Goal: Task Accomplishment & Management: Manage account settings

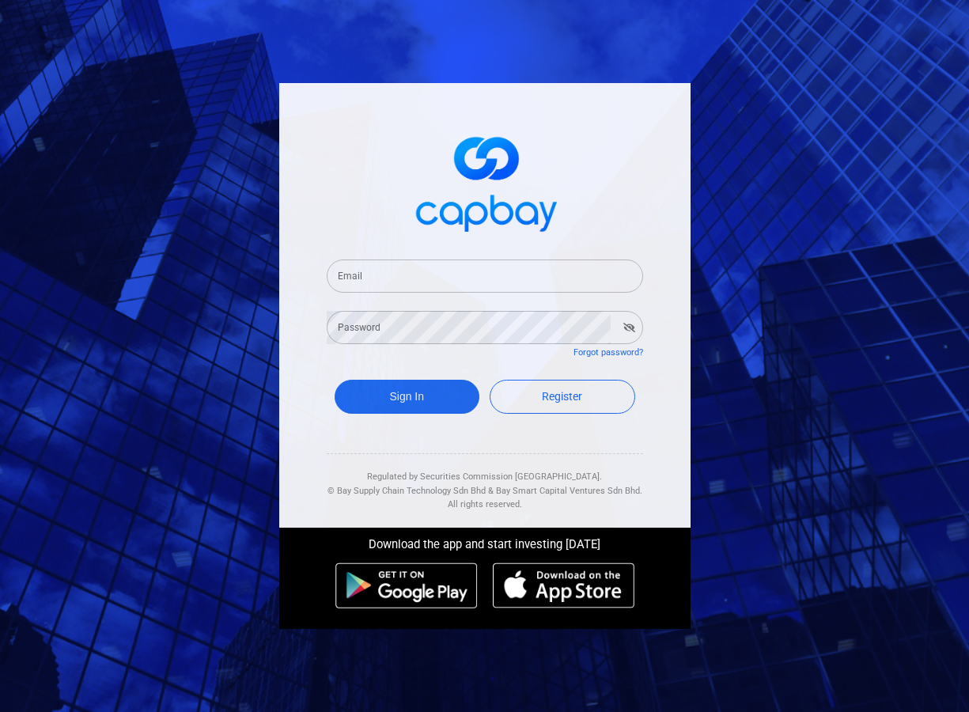
click at [367, 276] on input "Email" at bounding box center [485, 275] width 316 height 33
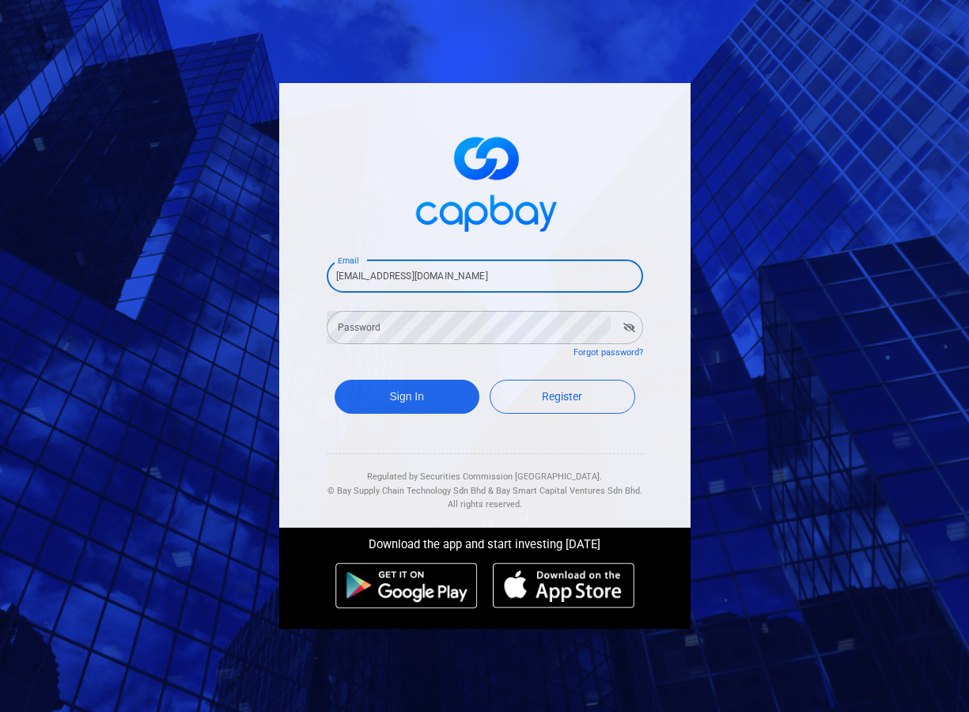
type input "[EMAIL_ADDRESS][DOMAIN_NAME]"
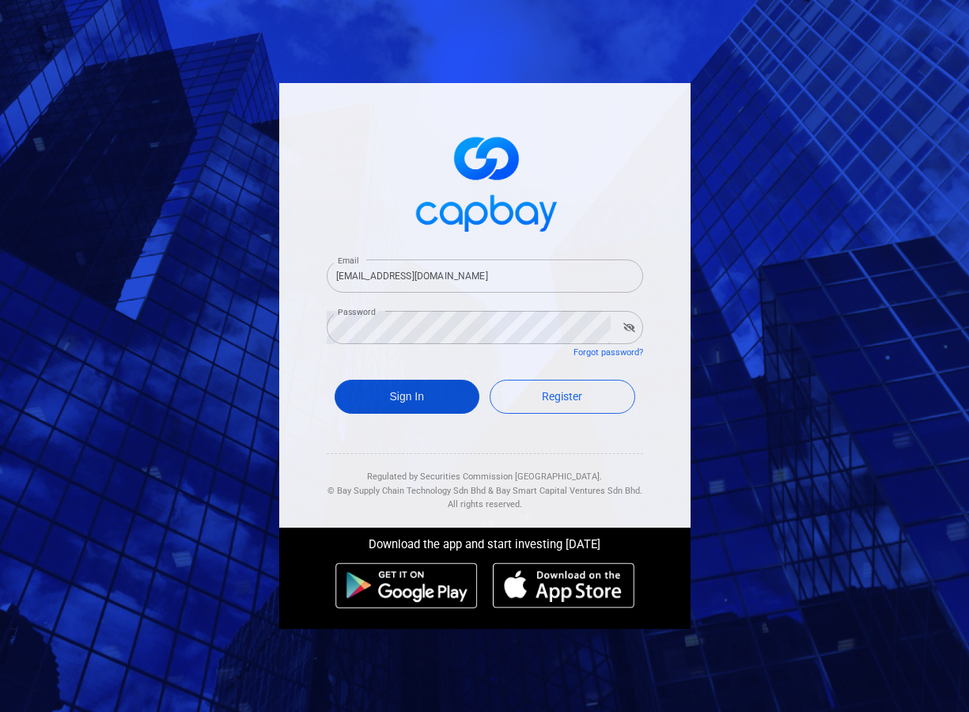
click at [435, 399] on button "Sign In" at bounding box center [408, 397] width 146 height 34
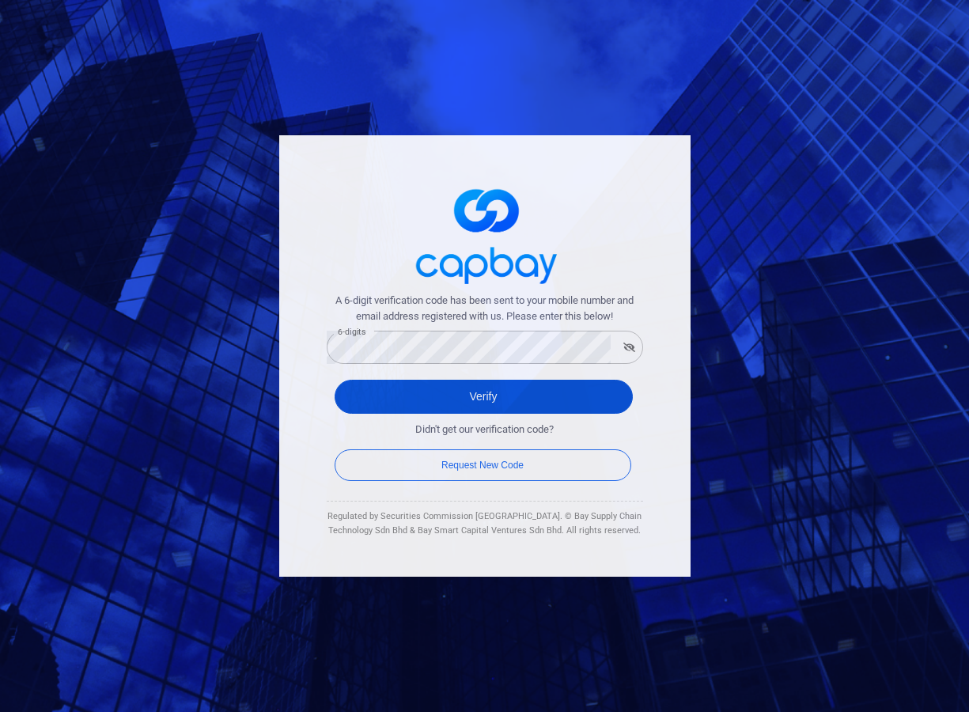
click at [439, 388] on button "Verify" at bounding box center [484, 397] width 298 height 34
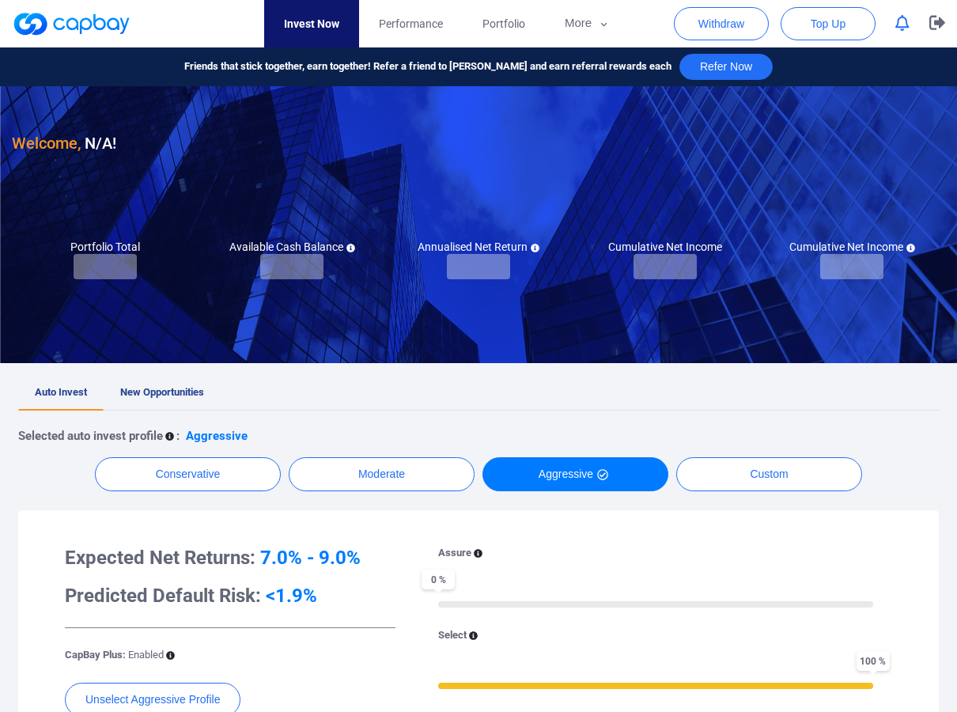
checkbox input "true"
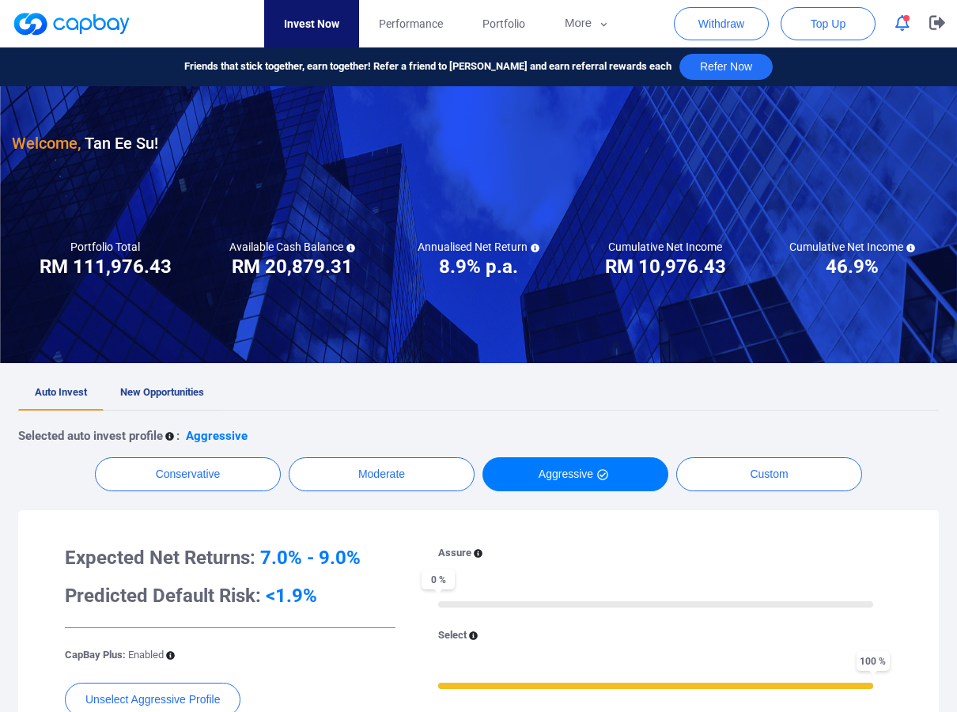
click at [159, 388] on span "New Opportunities" at bounding box center [162, 392] width 84 height 12
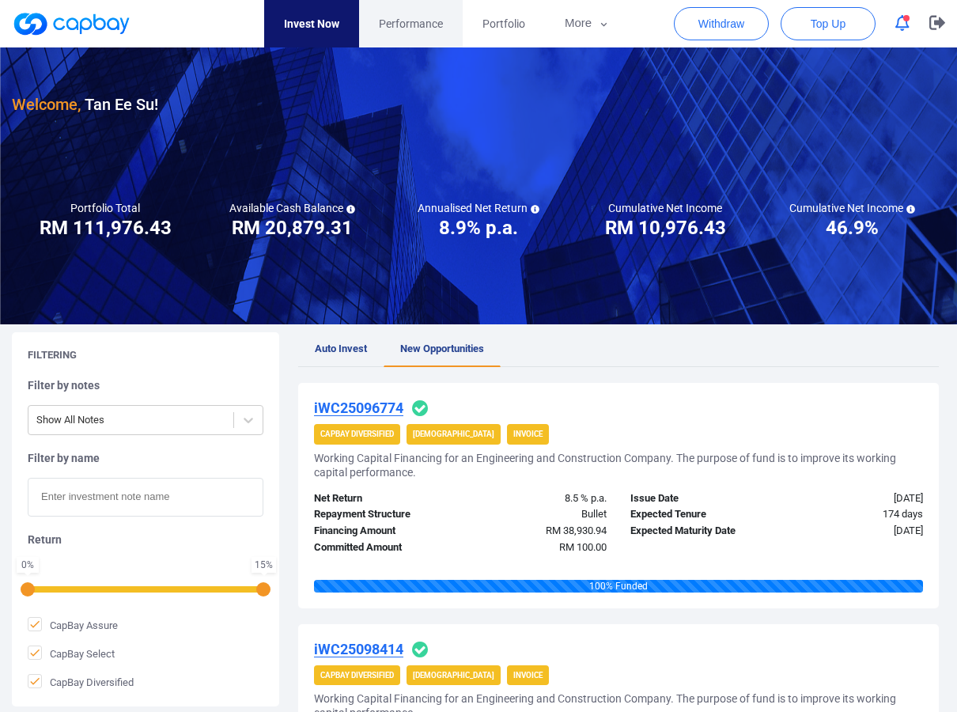
click at [397, 25] on span "Performance" at bounding box center [411, 23] width 64 height 17
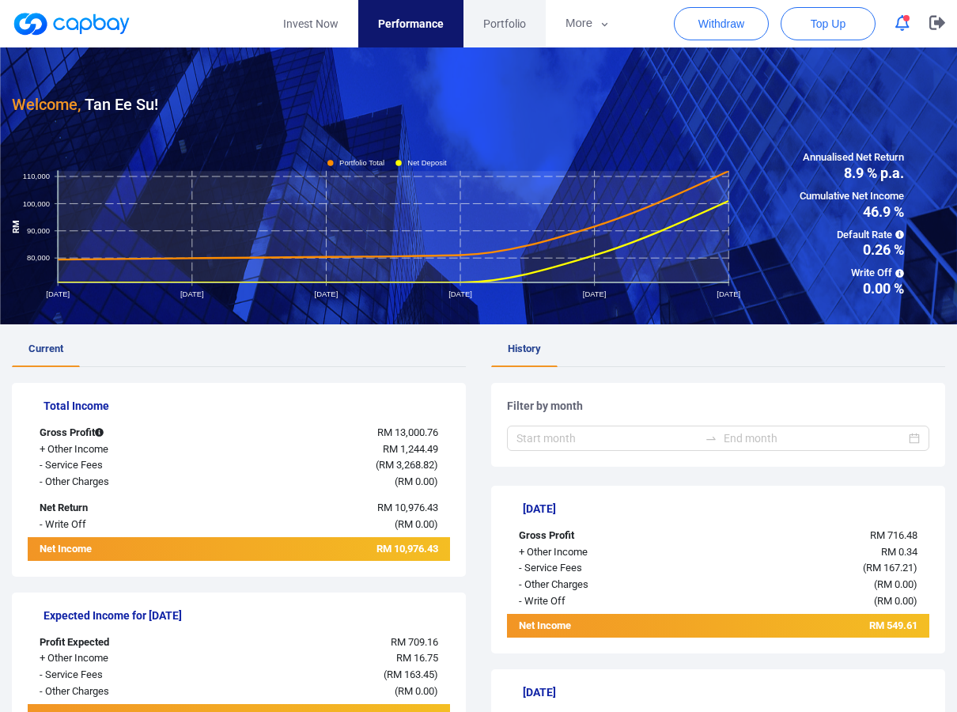
click at [502, 29] on span "Portfolio" at bounding box center [504, 23] width 43 height 17
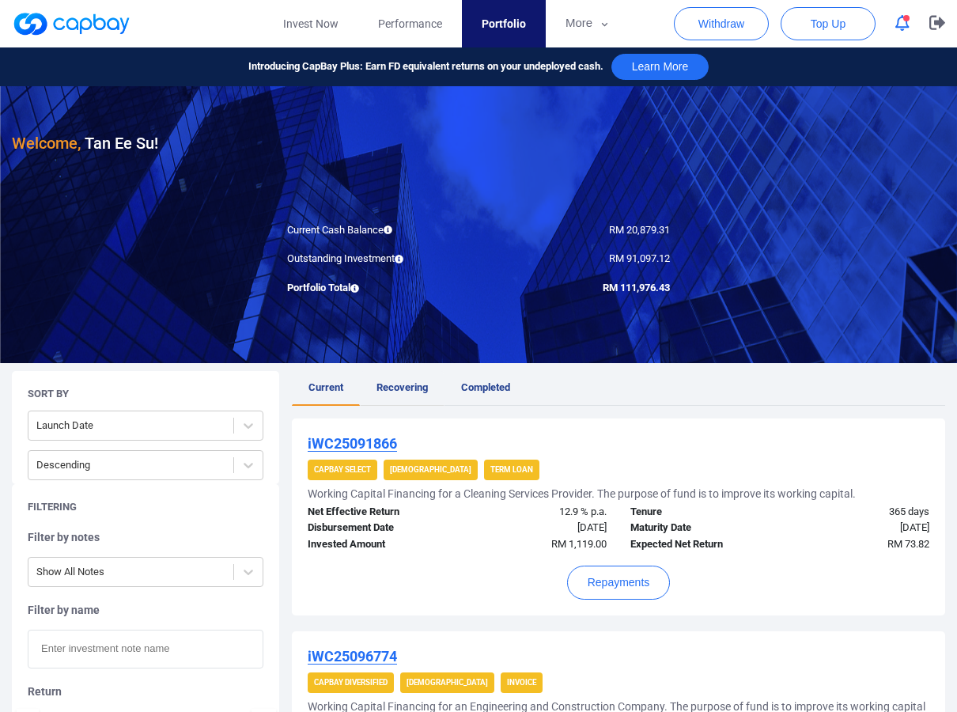
click at [414, 382] on span "Recovering" at bounding box center [402, 387] width 51 height 12
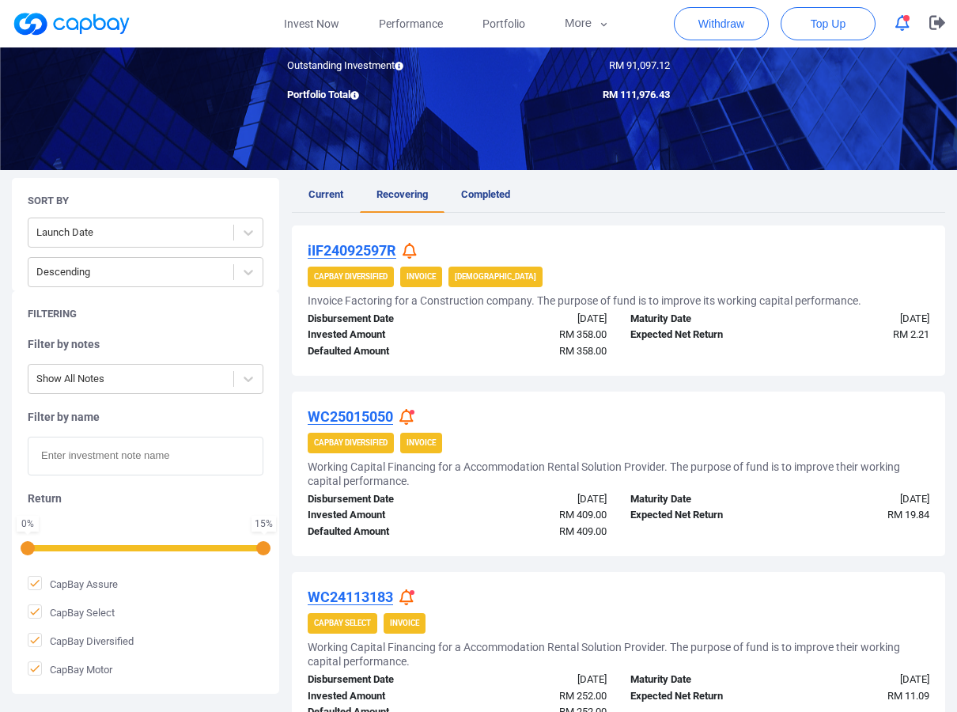
scroll to position [191, 0]
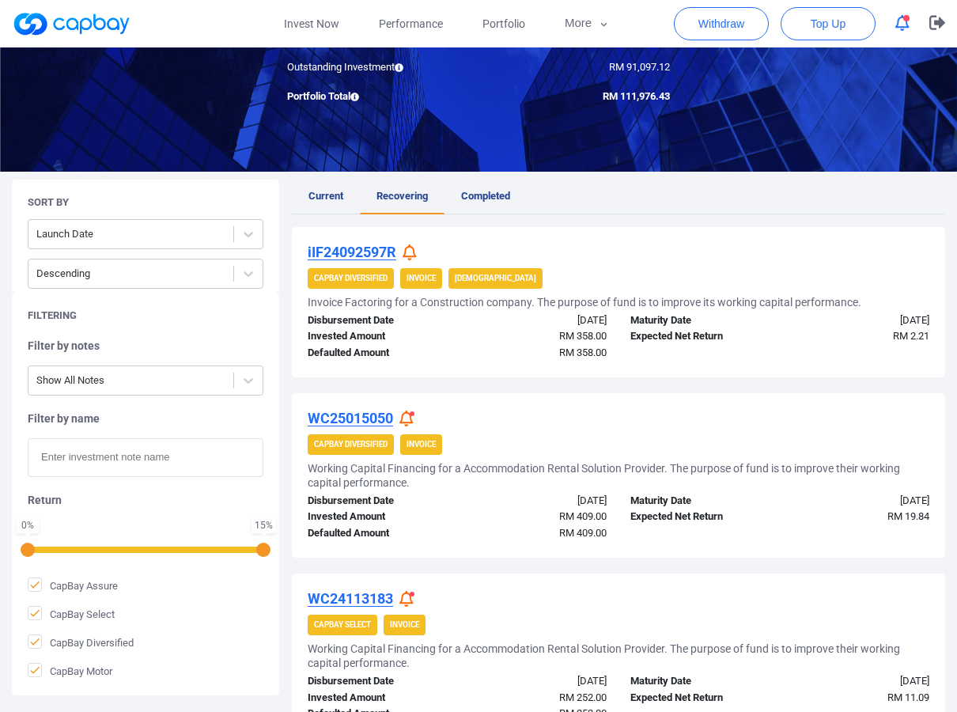
click at [412, 418] on icon at bounding box center [406, 419] width 14 height 17
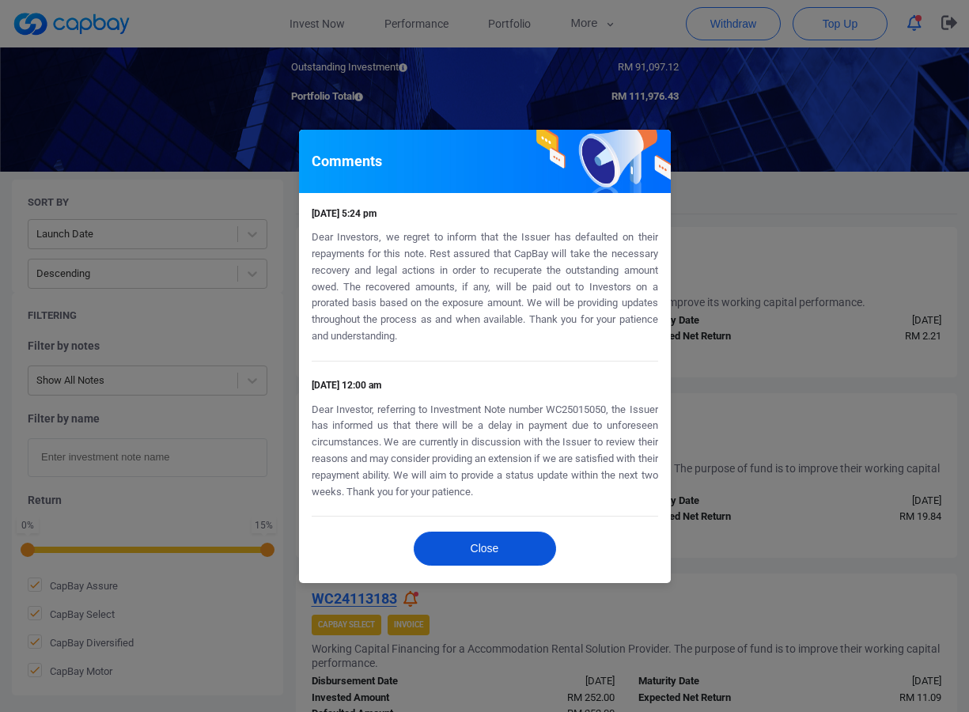
click at [464, 558] on button "Close" at bounding box center [485, 549] width 142 height 34
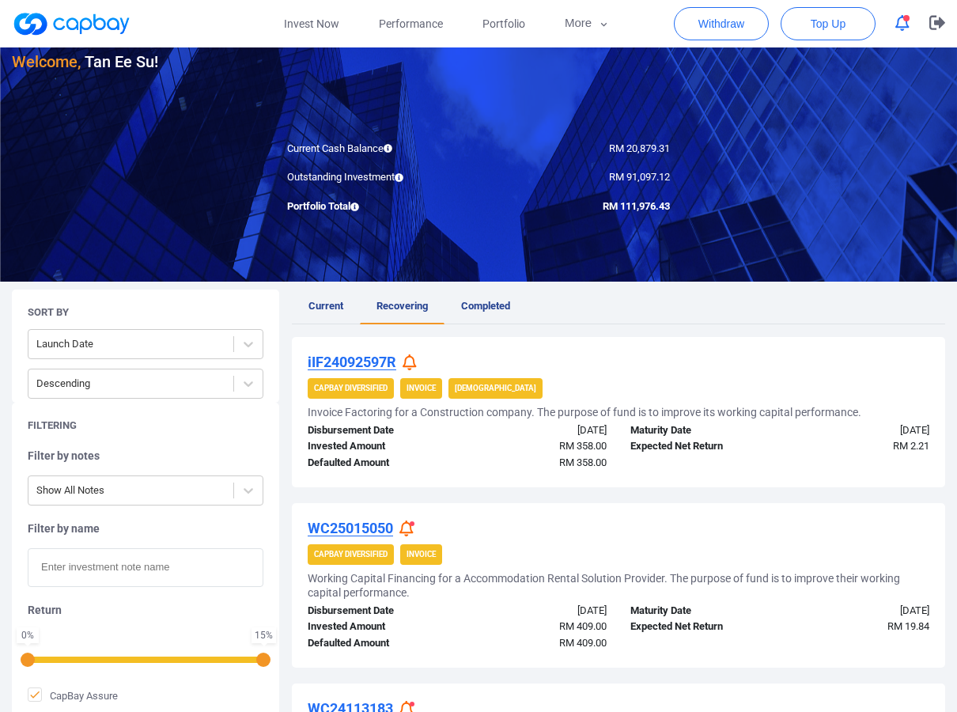
scroll to position [0, 0]
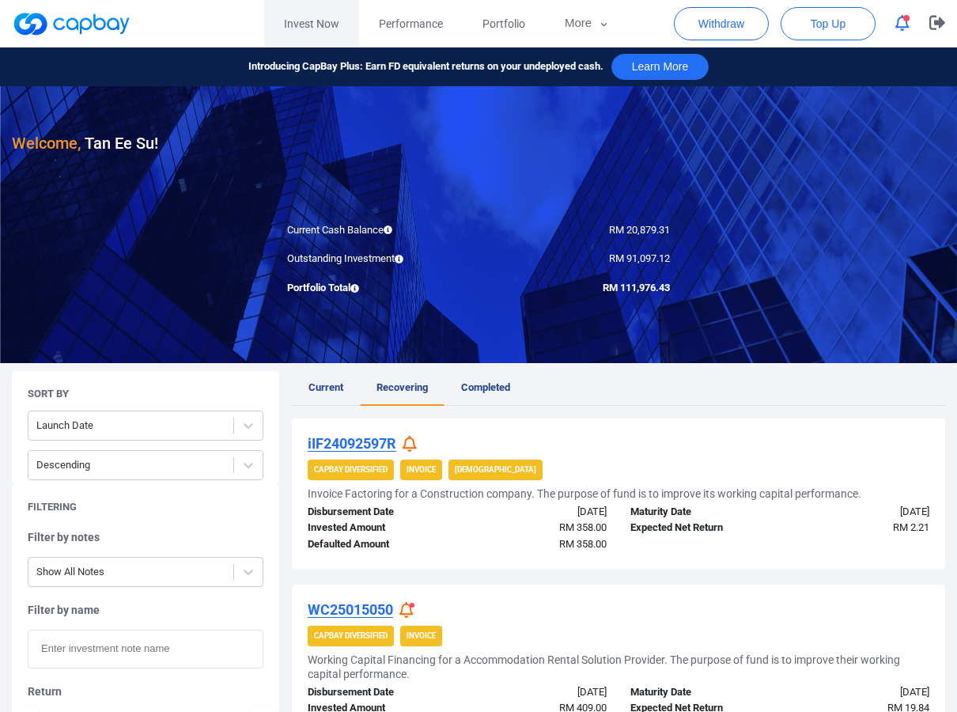
click at [292, 28] on link "Invest Now" at bounding box center [311, 23] width 95 height 47
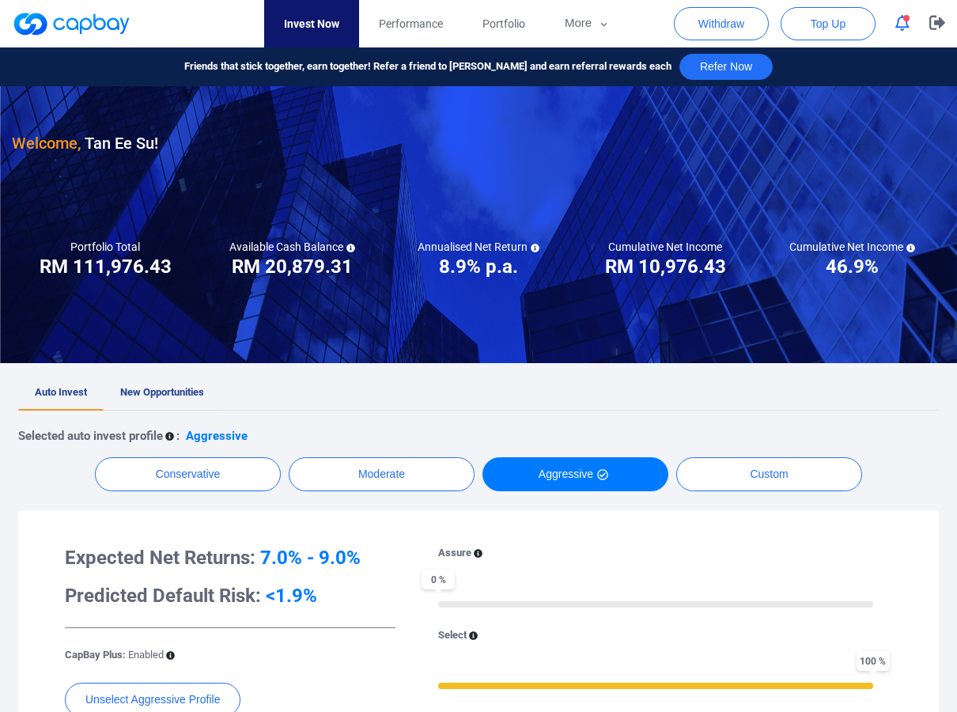
click at [177, 395] on span "New Opportunities" at bounding box center [162, 392] width 84 height 12
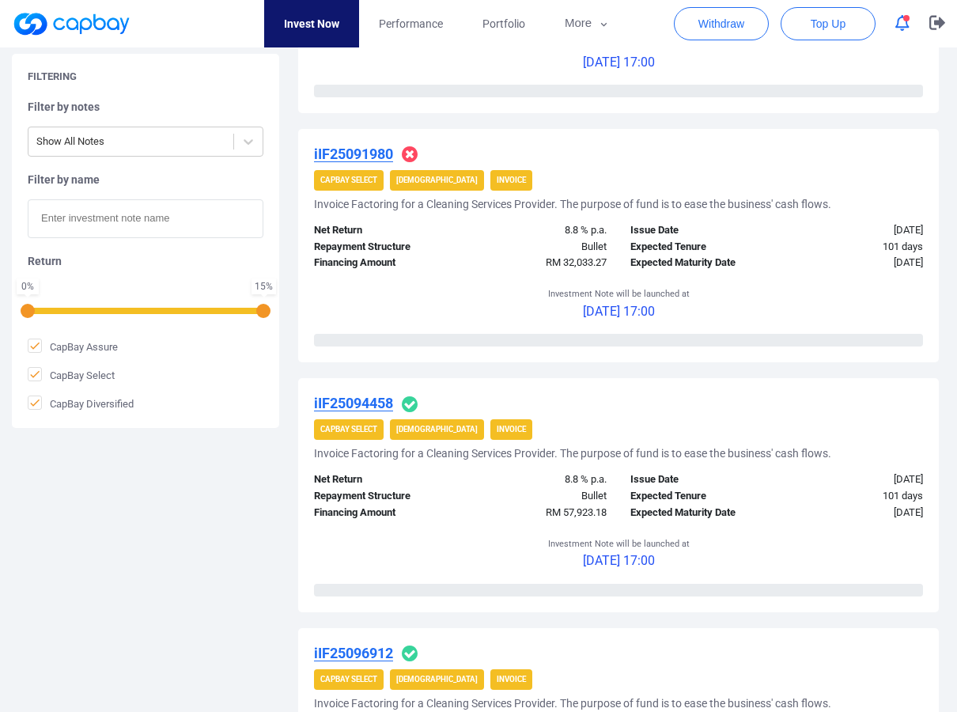
scroll to position [2452, 0]
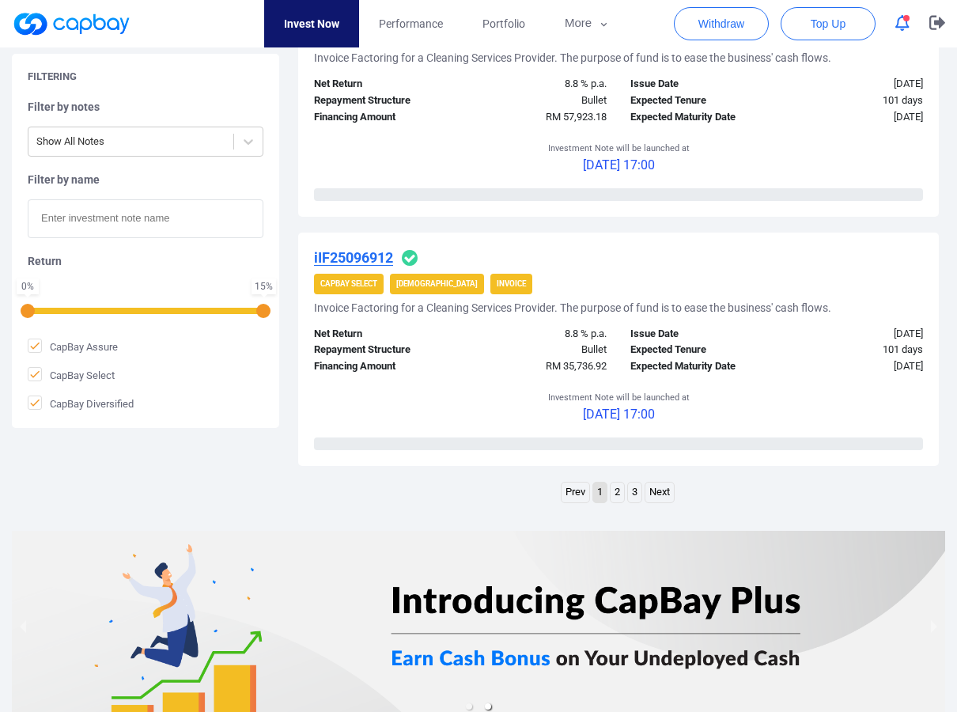
click at [618, 490] on link "2" at bounding box center [617, 493] width 13 height 20
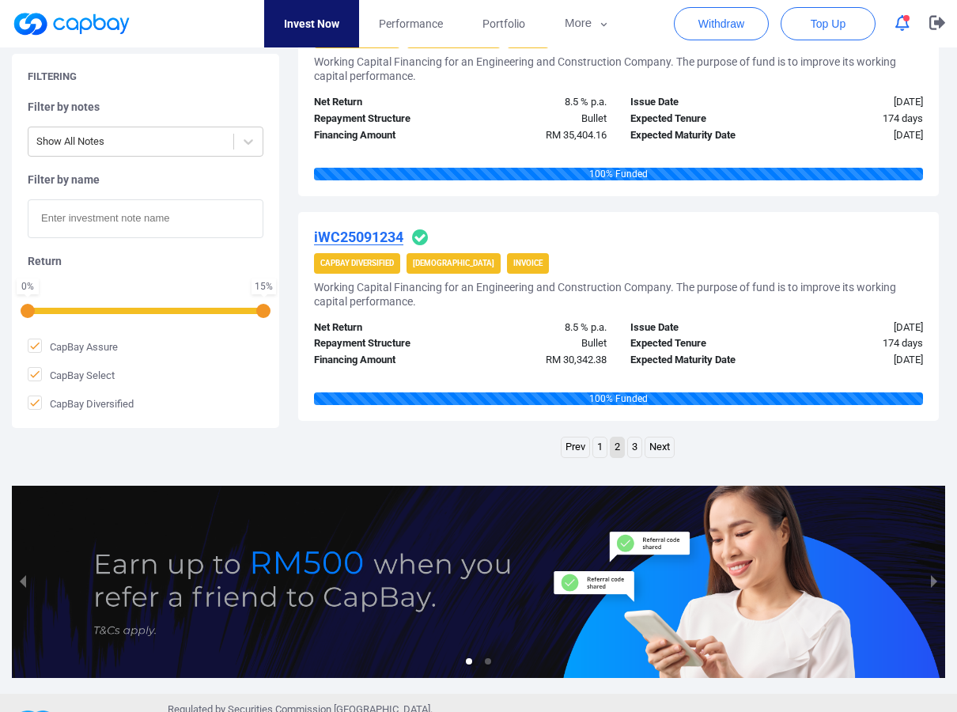
scroll to position [2380, 0]
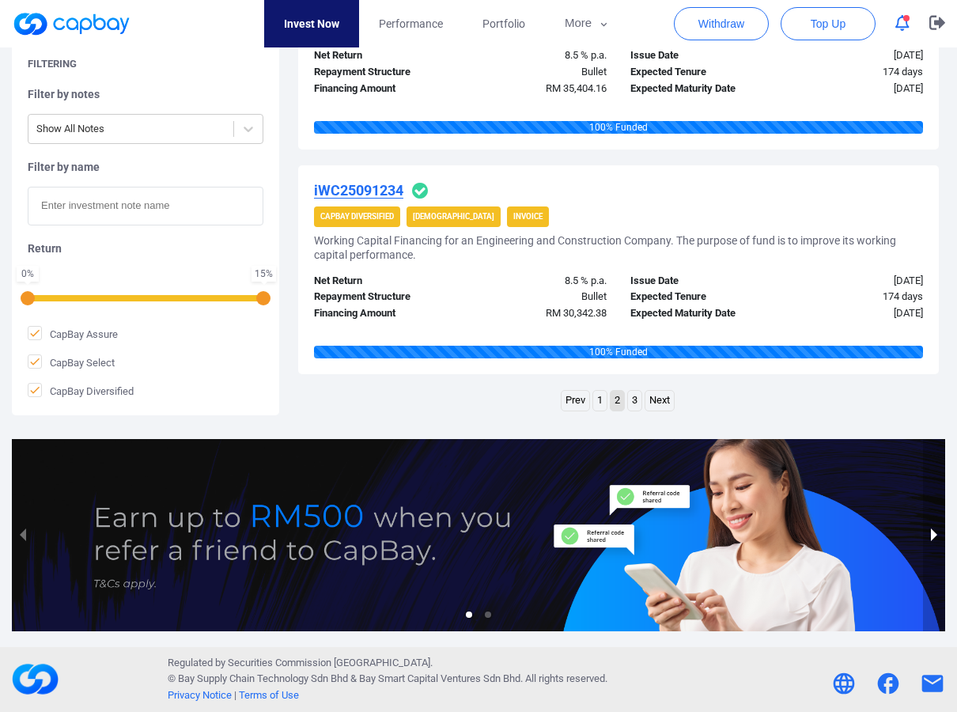
click at [937, 537] on button "next slide / item" at bounding box center [934, 535] width 22 height 192
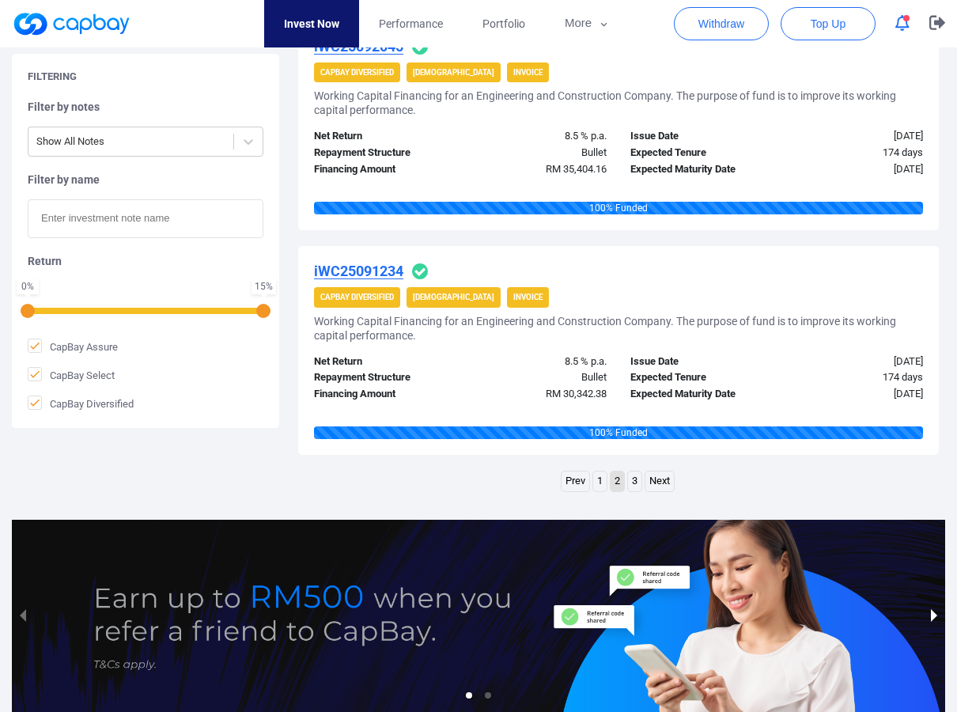
scroll to position [2301, 0]
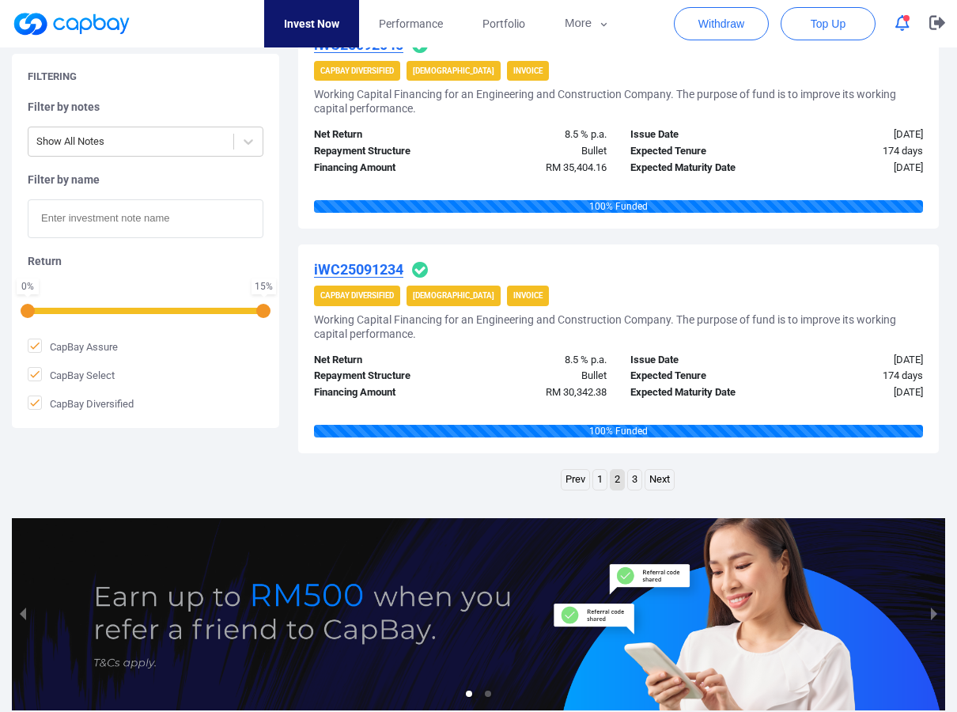
click at [631, 479] on link "3" at bounding box center [634, 480] width 13 height 20
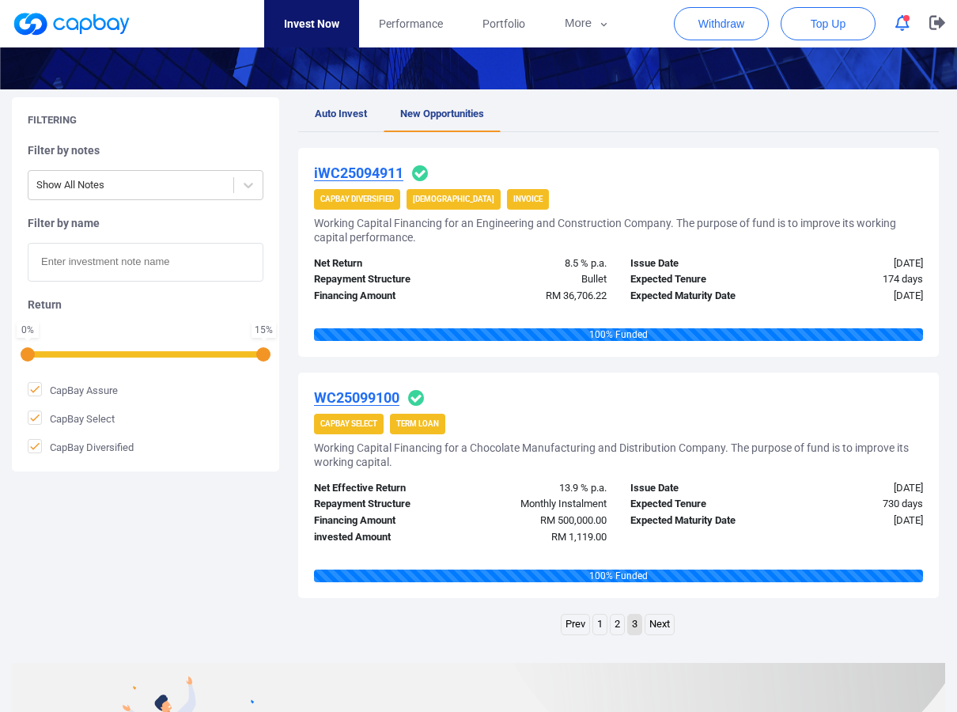
scroll to position [221, 0]
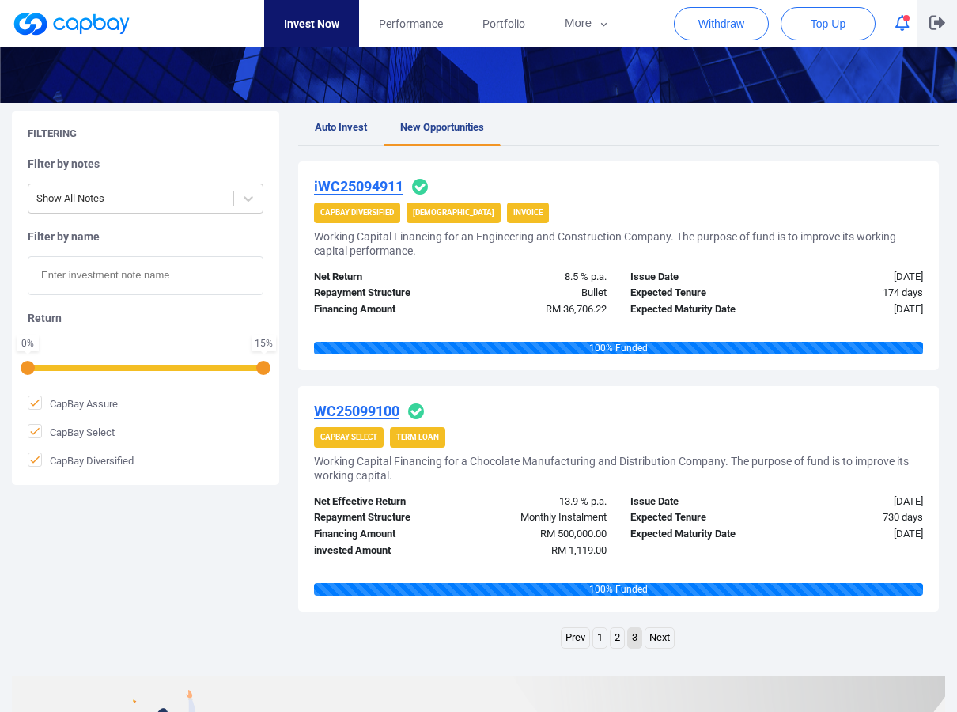
click at [941, 26] on icon "button" at bounding box center [937, 23] width 16 height 14
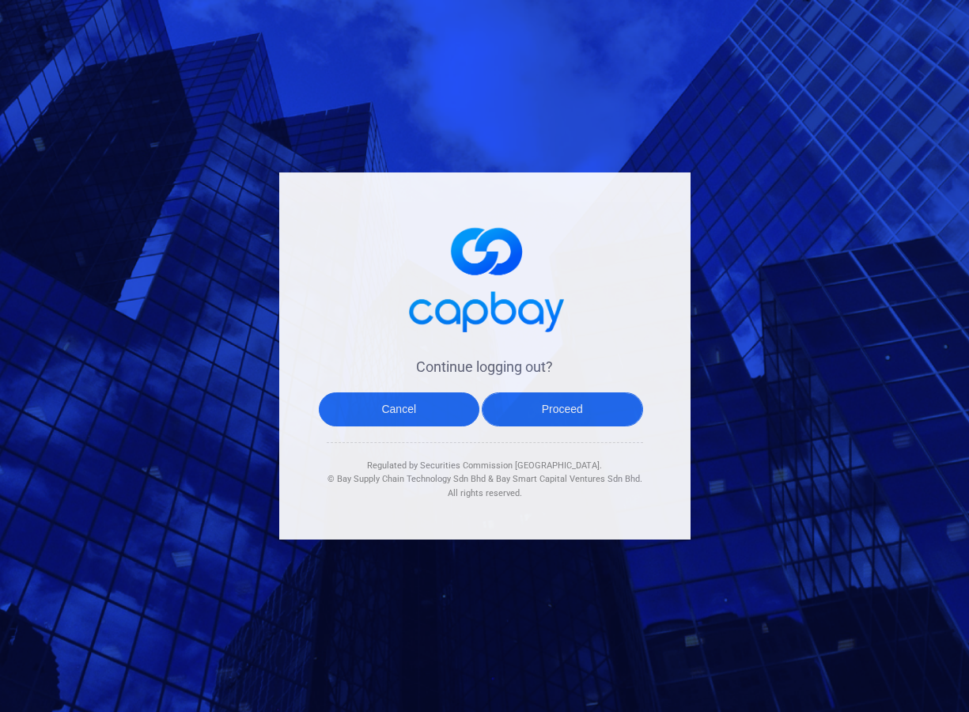
click at [528, 402] on button "Proceed" at bounding box center [562, 409] width 161 height 34
